Goal: Task Accomplishment & Management: Manage account settings

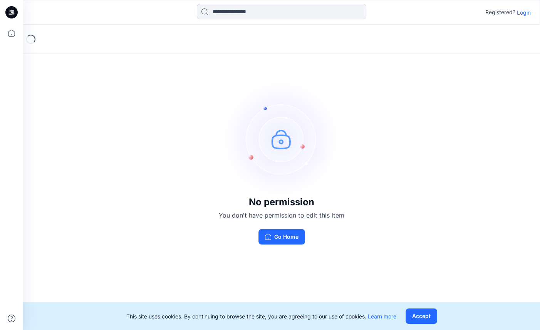
click at [526, 13] on p "Login" at bounding box center [524, 12] width 14 height 8
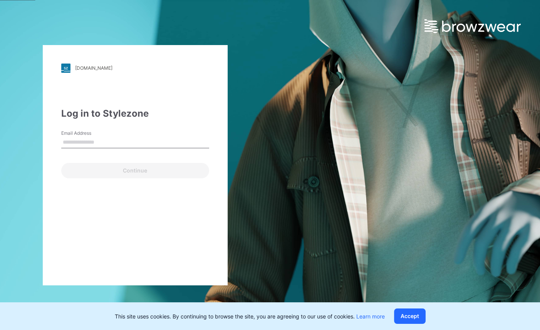
click at [83, 143] on input "Email Address" at bounding box center [135, 143] width 148 height 12
type input "**********"
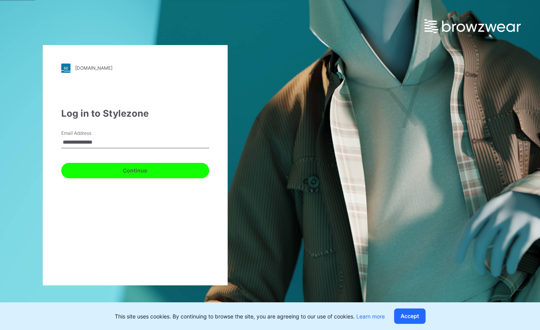
click at [116, 173] on button "Continue" at bounding box center [135, 170] width 148 height 15
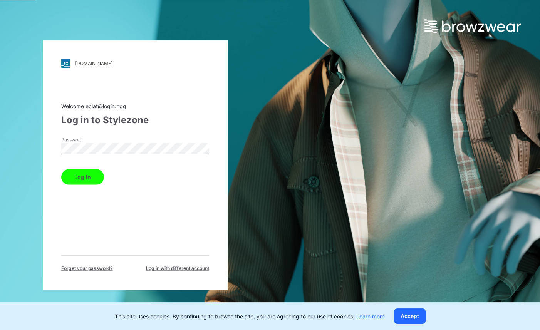
click at [87, 181] on button "Log in" at bounding box center [82, 176] width 43 height 15
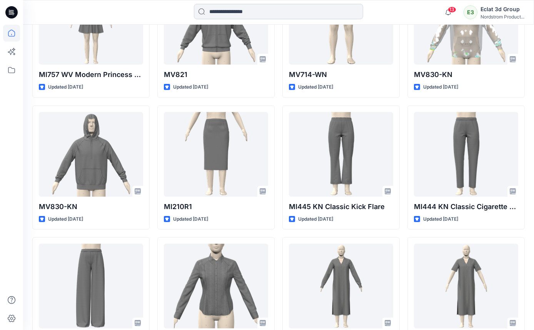
scroll to position [3303, 0]
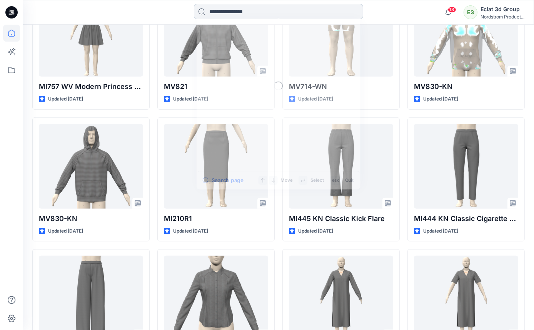
click at [226, 16] on input at bounding box center [278, 11] width 169 height 15
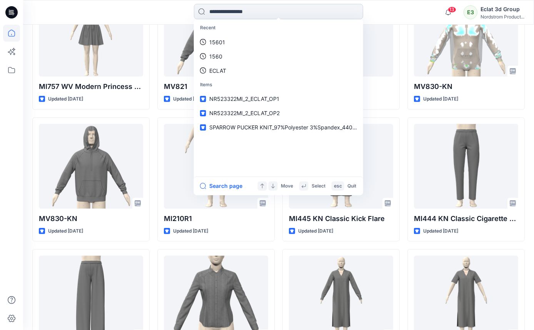
click at [224, 16] on input at bounding box center [278, 11] width 169 height 15
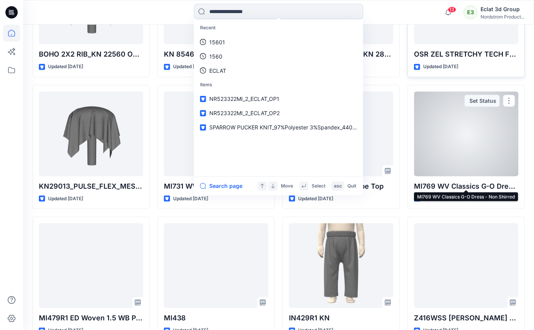
scroll to position [3828, 0]
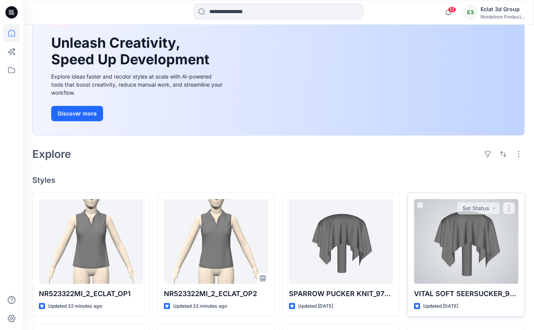
scroll to position [0, 0]
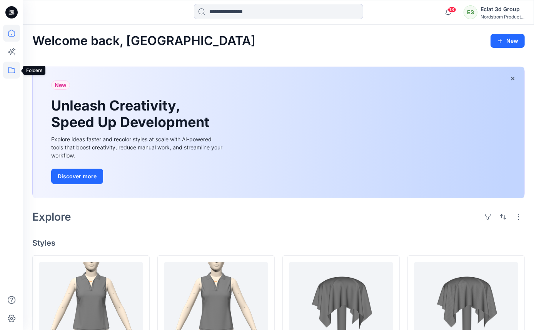
click at [17, 65] on icon at bounding box center [11, 70] width 17 height 17
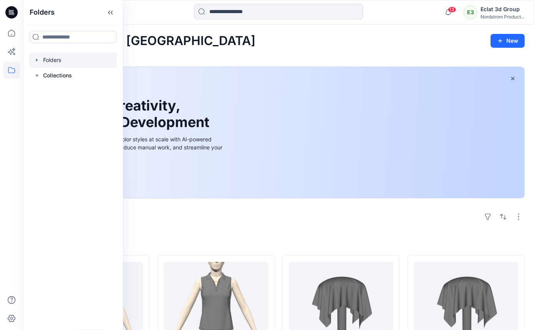
click at [95, 64] on div at bounding box center [73, 59] width 88 height 15
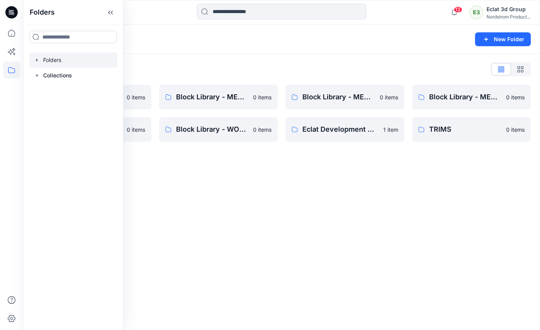
click at [266, 227] on div "Folders New Folder Folders List Block Library - INFANT 0 items Block Library - …" at bounding box center [281, 177] width 517 height 305
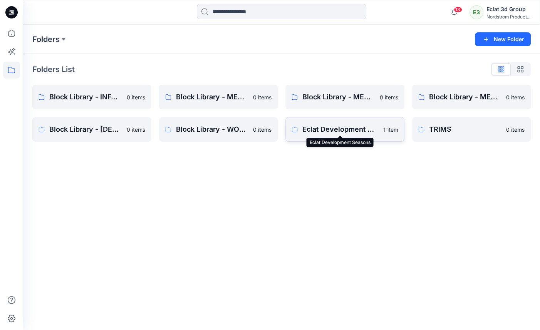
click at [337, 129] on p "Eclat Development Seasons" at bounding box center [340, 129] width 76 height 11
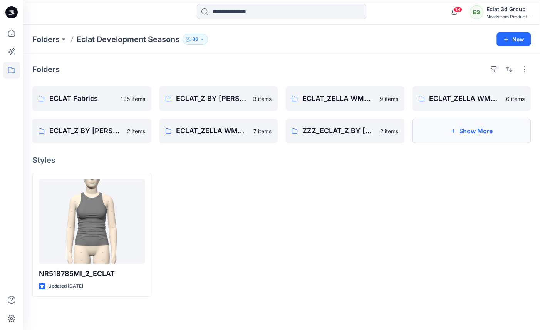
click at [447, 129] on button "Show More" at bounding box center [471, 131] width 119 height 25
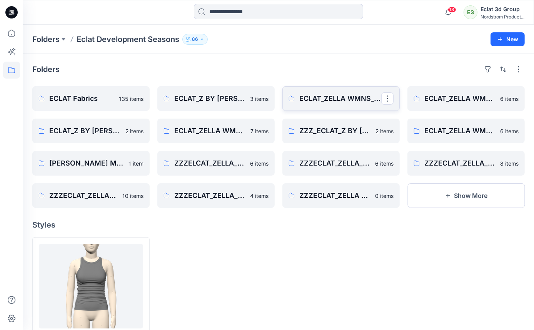
click at [325, 92] on link "ECLAT_ZELLA WMNS_2026_Q1" at bounding box center [341, 98] width 117 height 25
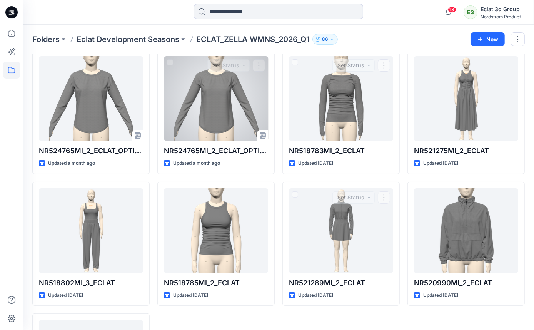
scroll to position [35, 0]
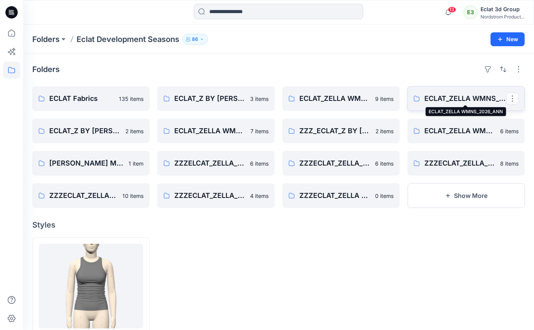
click at [463, 96] on p "ECLAT_ZELLA WMNS_2026_ANN" at bounding box center [466, 98] width 82 height 11
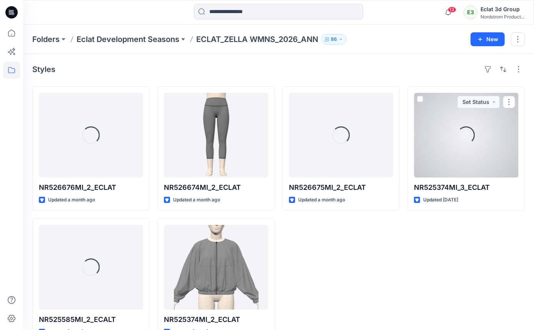
scroll to position [21, 0]
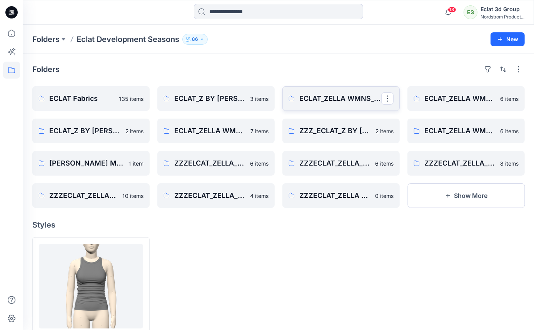
click at [334, 108] on link "ECLAT_ZELLA WMNS_2026_Q1" at bounding box center [341, 98] width 117 height 25
click at [486, 199] on button "Show More" at bounding box center [466, 195] width 117 height 25
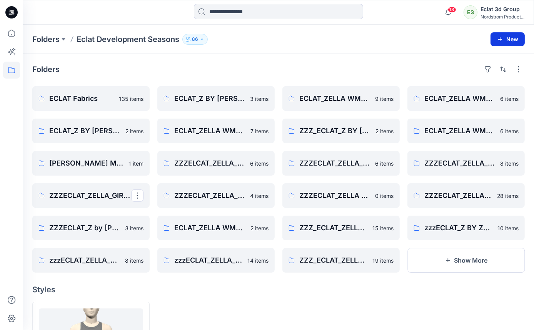
click at [503, 35] on button "New" at bounding box center [508, 39] width 34 height 14
drag, startPoint x: 323, startPoint y: 106, endPoint x: 501, endPoint y: 39, distance: 189.6
click at [501, 39] on icon "button" at bounding box center [501, 39] width 4 height 4
click at [487, 70] on p "New Folder" at bounding box center [485, 73] width 28 height 8
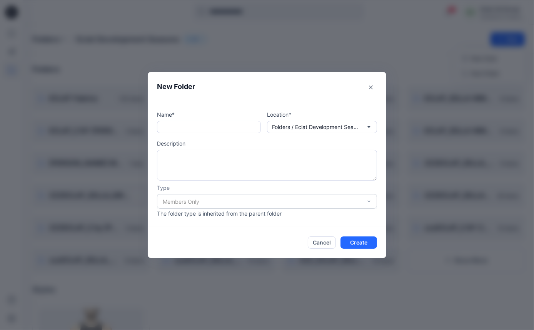
click at [203, 202] on div "Members Only" at bounding box center [267, 201] width 220 height 15
click at [206, 173] on textarea at bounding box center [267, 165] width 220 height 31
click at [176, 134] on div "Name* Location* Folders / Eclat Development Seasons Description Type Members On…" at bounding box center [267, 164] width 220 height 107
click at [177, 130] on input "text" at bounding box center [209, 127] width 104 height 12
click at [238, 36] on div "New Folder Name* Location* Folders / Eclat Development Seasons Description Type…" at bounding box center [267, 165] width 534 height 330
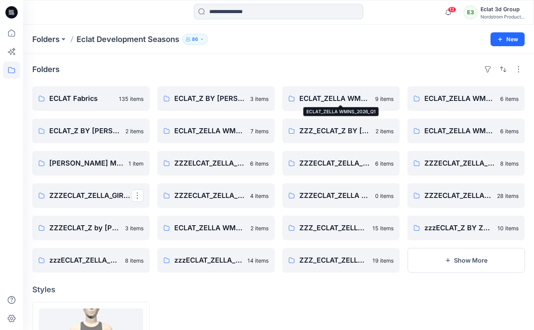
drag, startPoint x: 348, startPoint y: 93, endPoint x: 342, endPoint y: 70, distance: 24.3
click at [342, 70] on div "Folders" at bounding box center [278, 69] width 493 height 12
drag, startPoint x: 468, startPoint y: 55, endPoint x: 466, endPoint y: 62, distance: 6.9
click at [468, 55] on div "Folders ECLAT Fabrics 135 items ECLAT_Z BY [PERSON_NAME] WMNS_2025_Q4 2 items […" at bounding box center [278, 245] width 511 height 382
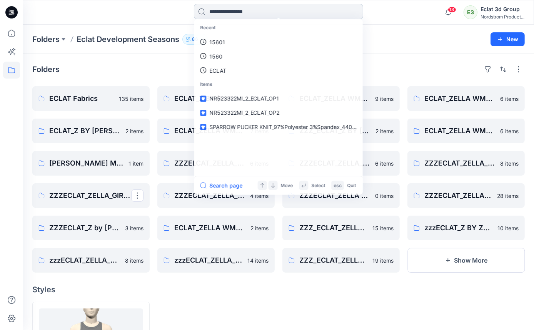
click at [234, 15] on input at bounding box center [278, 11] width 169 height 15
drag, startPoint x: 273, startPoint y: 117, endPoint x: 270, endPoint y: 115, distance: 4.3
click at [270, 115] on span "ECLAT_ZELLA WMNS_2026_Q1" at bounding box center [248, 113] width 78 height 7
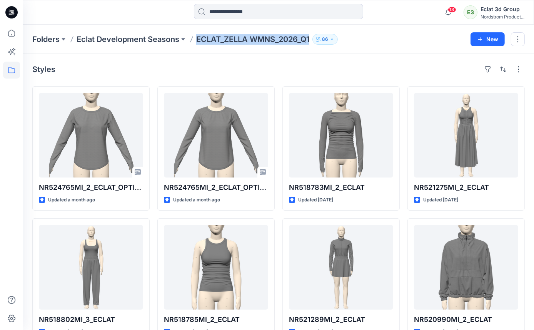
drag, startPoint x: 196, startPoint y: 40, endPoint x: 316, endPoint y: 39, distance: 120.1
click at [316, 39] on div "Folders Eclat Development Seasons ECLAT_ZELLA WMNS_2026_Q1 86" at bounding box center [248, 39] width 433 height 11
copy div "ECLAT_ZELLA WMNS_2026_Q1 86 New"
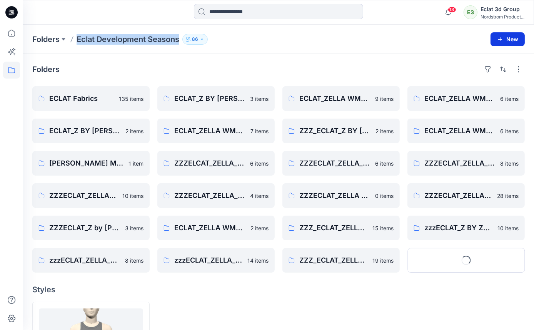
click at [501, 37] on icon "button" at bounding box center [501, 39] width 6 height 6
click at [490, 74] on p "New Folder" at bounding box center [485, 73] width 28 height 8
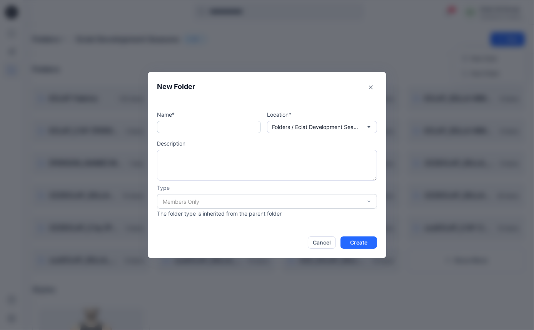
click at [228, 126] on input "text" at bounding box center [209, 127] width 104 height 12
paste input "**********"
click at [244, 127] on input "**********" at bounding box center [209, 127] width 104 height 12
type input "**********"
click at [350, 205] on div "Members Only" at bounding box center [267, 201] width 220 height 15
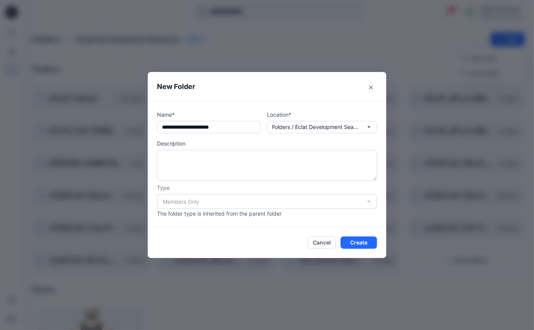
click at [205, 148] on div "Description" at bounding box center [267, 159] width 220 height 41
click at [200, 158] on textarea at bounding box center [267, 165] width 220 height 31
click at [362, 241] on button "Create" at bounding box center [359, 242] width 37 height 12
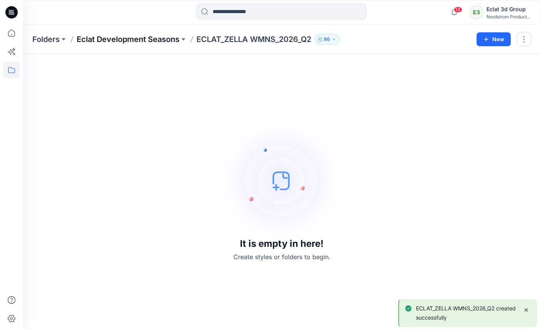
click at [173, 39] on p "Eclat Development Seasons" at bounding box center [128, 39] width 103 height 11
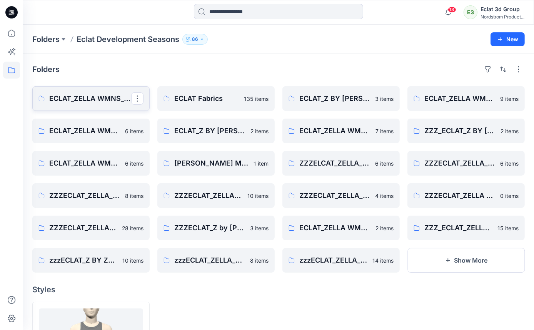
click at [116, 98] on p "ECLAT_ZELLA WMNS_2026_Q2" at bounding box center [90, 98] width 82 height 11
